Goal: Information Seeking & Learning: Learn about a topic

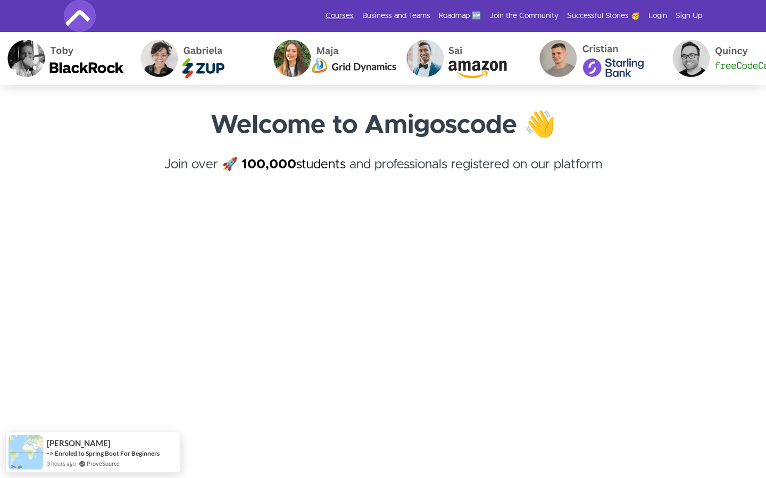
click at [344, 15] on link "Courses" at bounding box center [339, 16] width 28 height 11
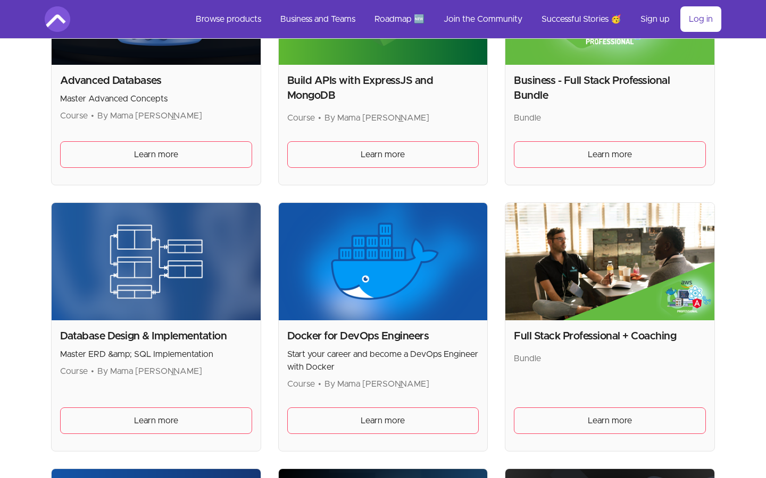
scroll to position [299, 0]
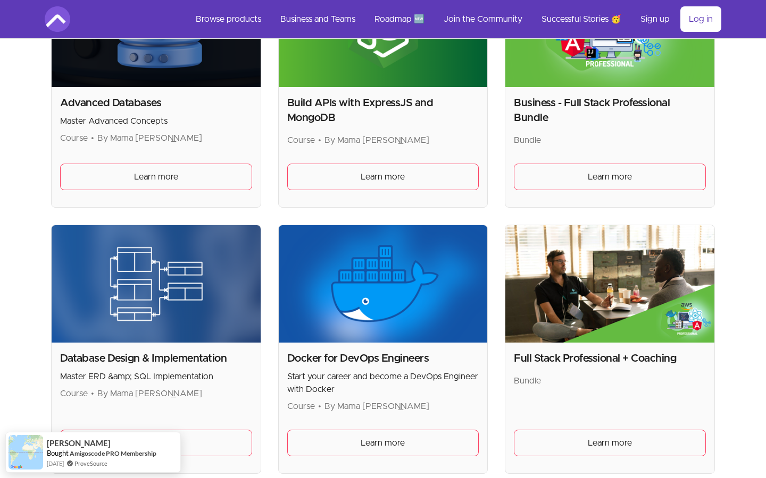
click at [392, 322] on img at bounding box center [383, 283] width 209 height 117
click at [384, 448] on span "Learn more" at bounding box center [382, 443] width 44 height 13
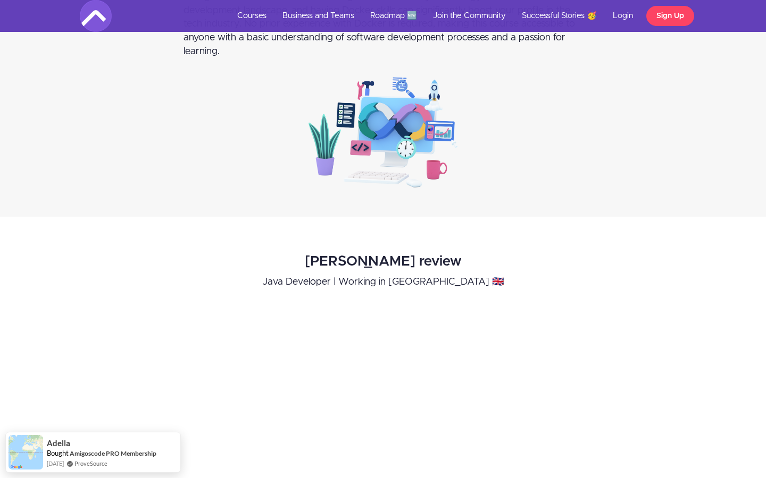
scroll to position [1001, 0]
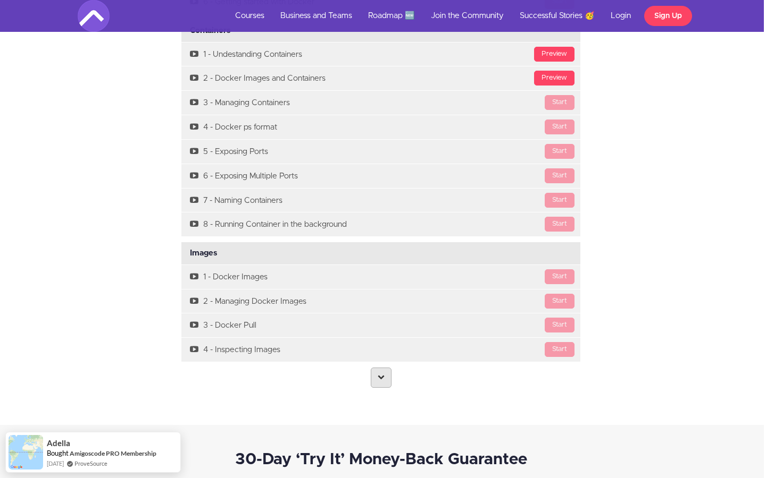
click at [381, 374] on icon at bounding box center [380, 377] width 7 height 7
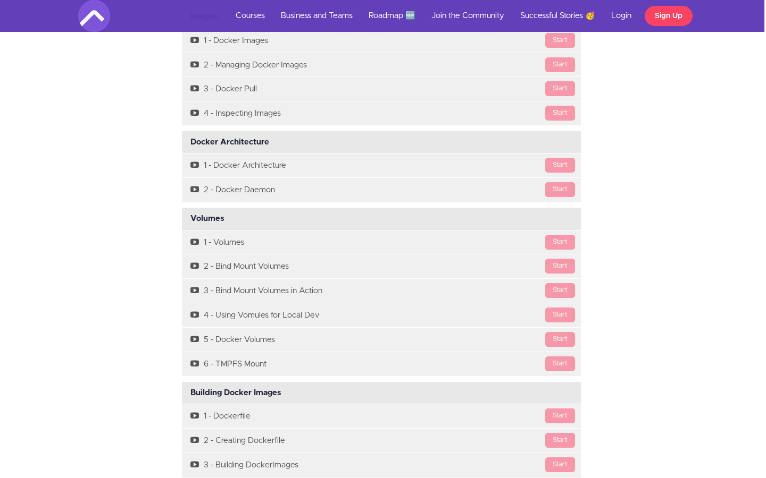
scroll to position [2591, 2]
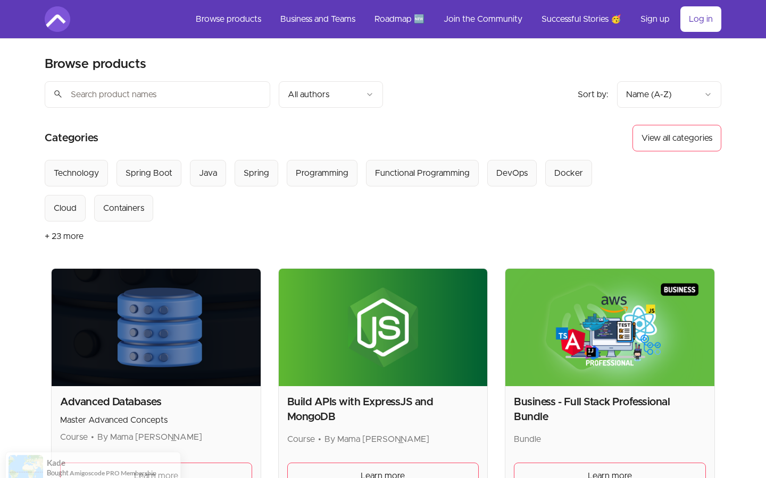
click at [163, 87] on input "search" at bounding box center [157, 94] width 225 height 27
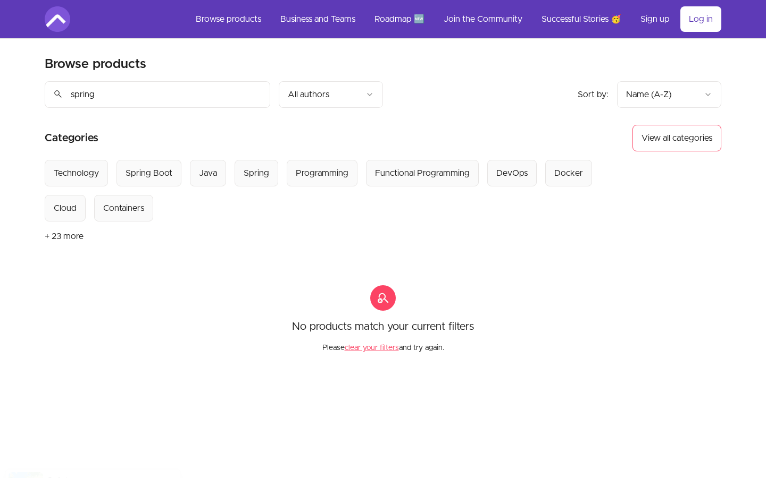
type input "spring"
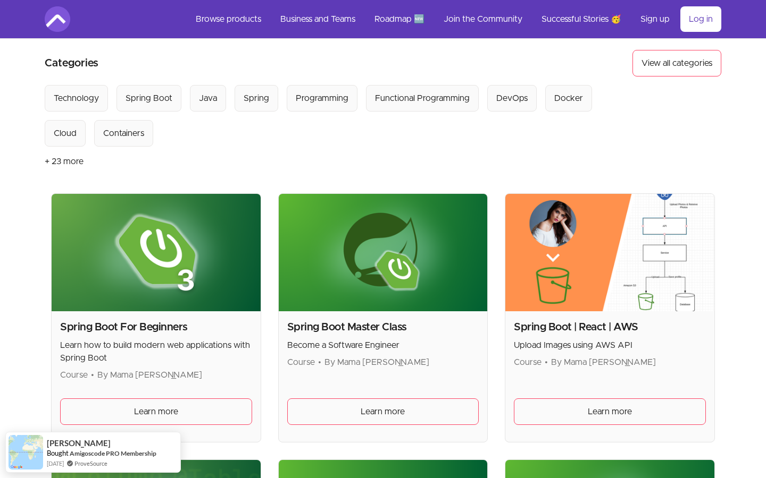
scroll to position [81, 0]
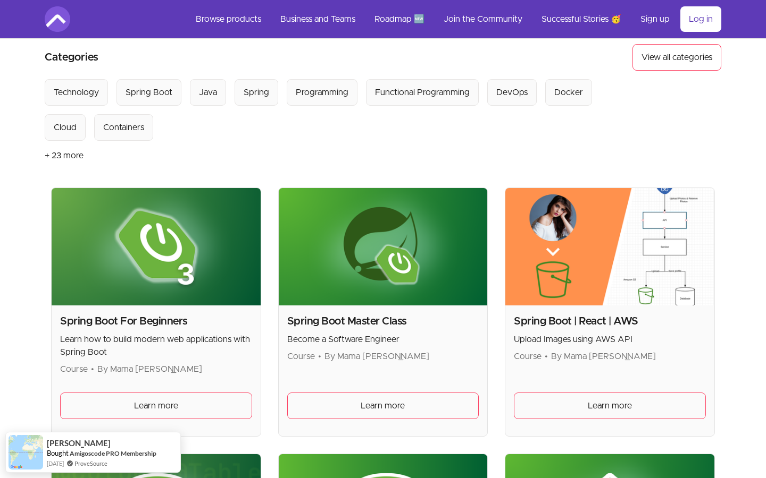
click at [195, 344] on p "Learn how to build modern web applications with Spring Boot" at bounding box center [156, 346] width 192 height 26
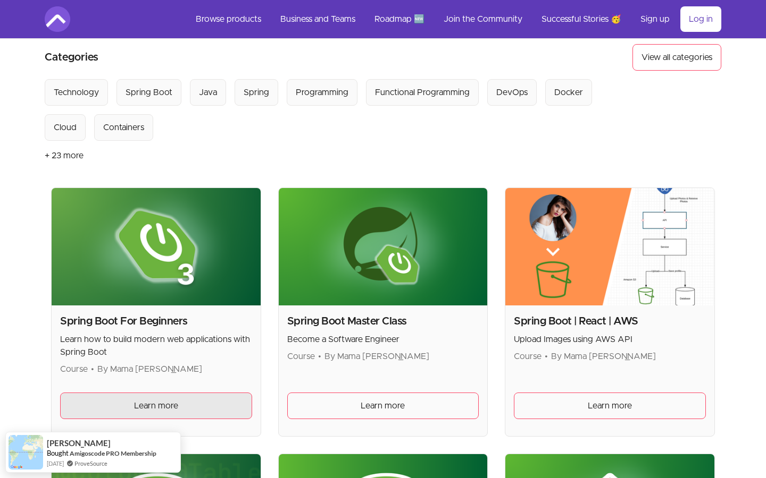
click at [191, 410] on link "Learn more" at bounding box center [156, 406] width 192 height 27
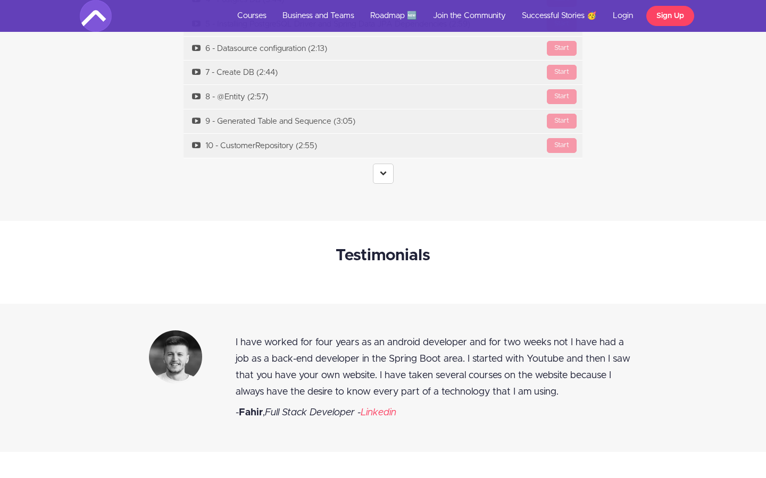
scroll to position [3969, 0]
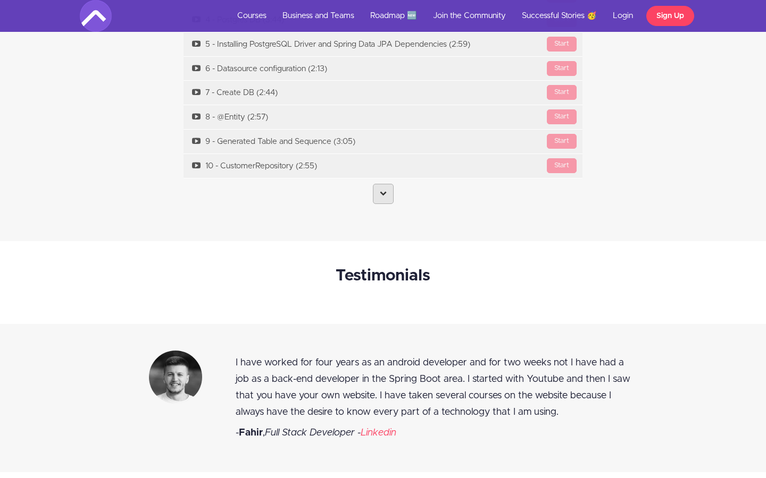
click at [391, 184] on link at bounding box center [383, 194] width 21 height 20
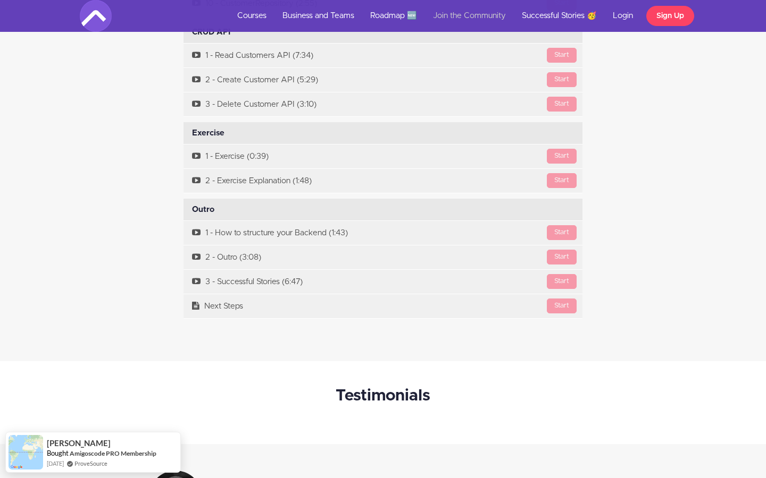
scroll to position [4132, 0]
